Goal: Information Seeking & Learning: Learn about a topic

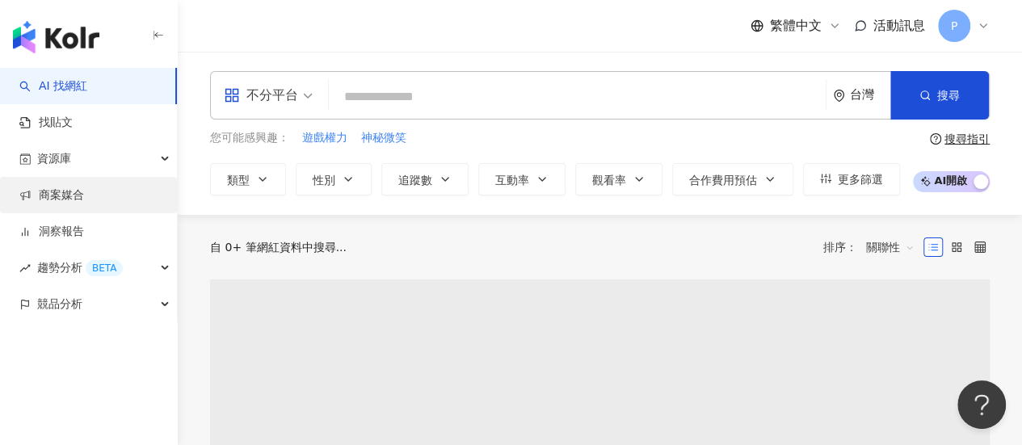
click at [73, 188] on link "商案媒合" at bounding box center [51, 195] width 65 height 16
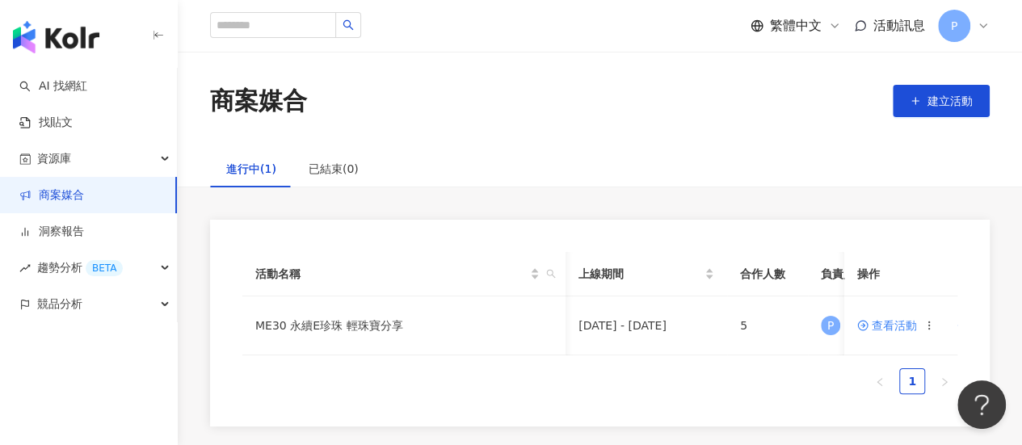
scroll to position [0, 151]
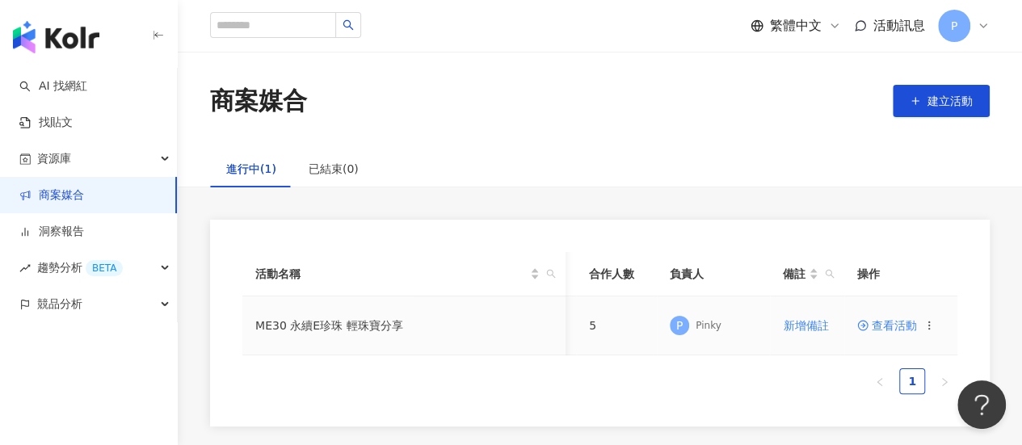
click at [884, 325] on span "查看活動" at bounding box center [887, 325] width 60 height 11
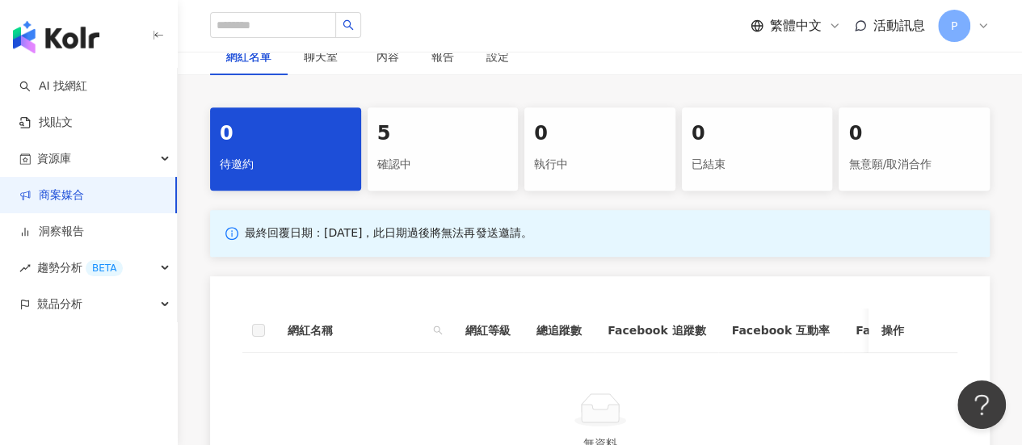
scroll to position [404, 0]
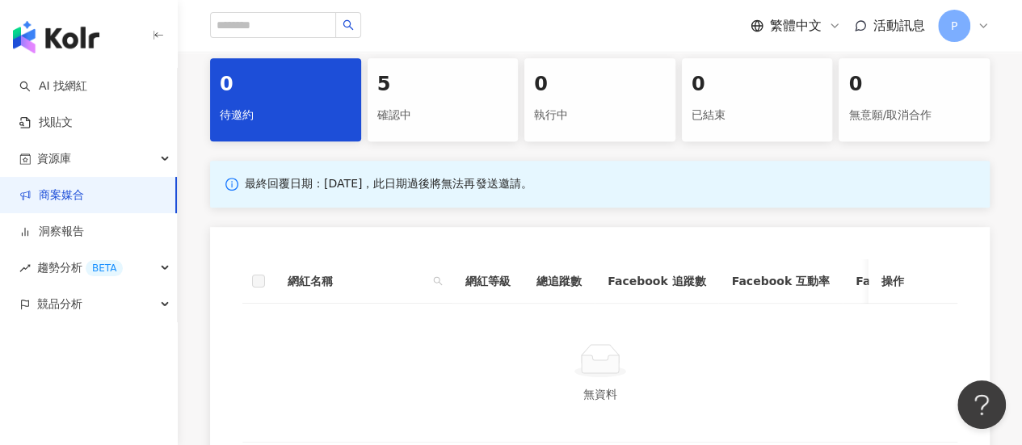
click at [402, 93] on div "5" at bounding box center [443, 84] width 132 height 27
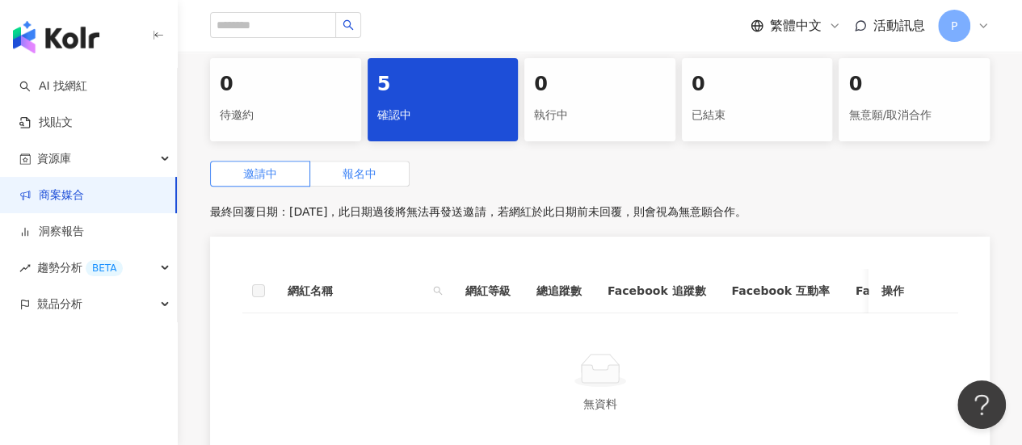
click at [367, 183] on label "報名中" at bounding box center [359, 174] width 99 height 26
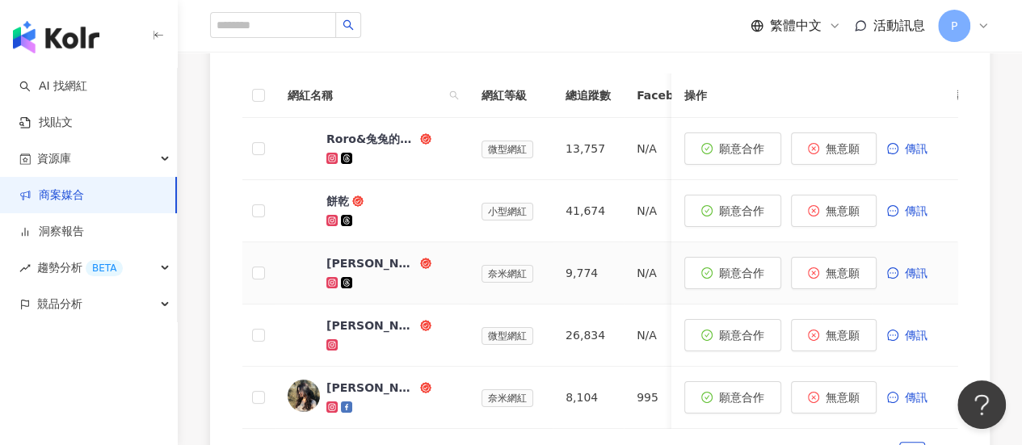
scroll to position [565, 0]
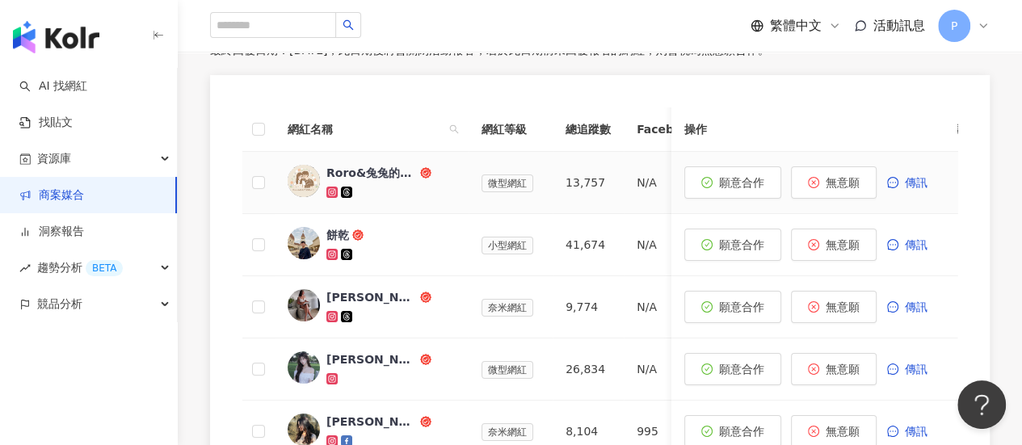
click at [363, 173] on div "Roro&兔兔的跑跳人生" at bounding box center [371, 173] width 90 height 16
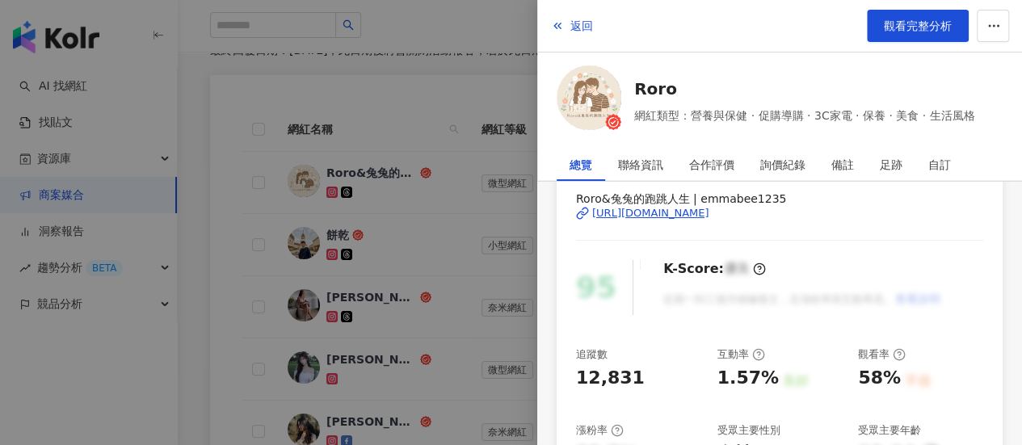
scroll to position [73, 0]
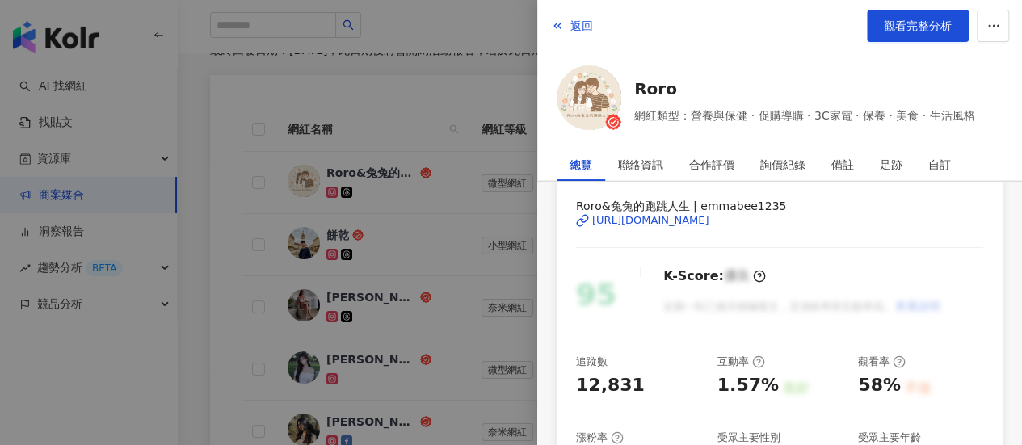
click at [382, 73] on div at bounding box center [511, 222] width 1022 height 445
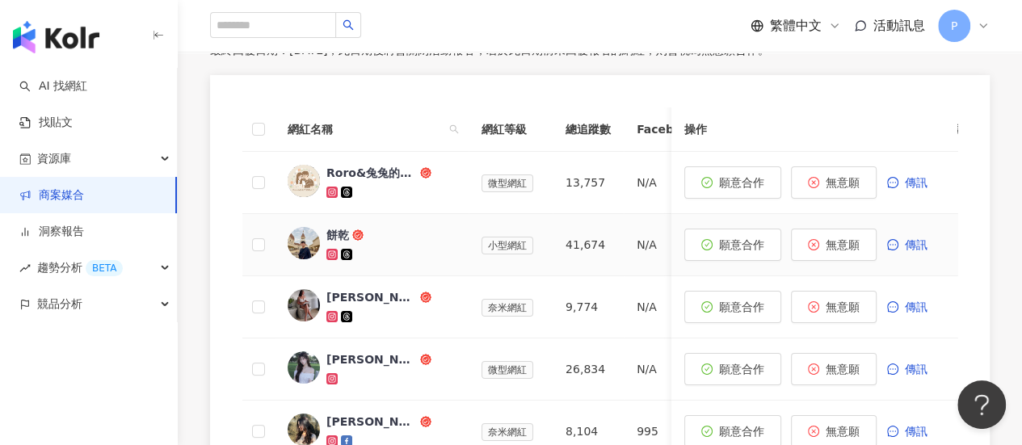
click at [334, 237] on div "餅乾" at bounding box center [337, 235] width 23 height 16
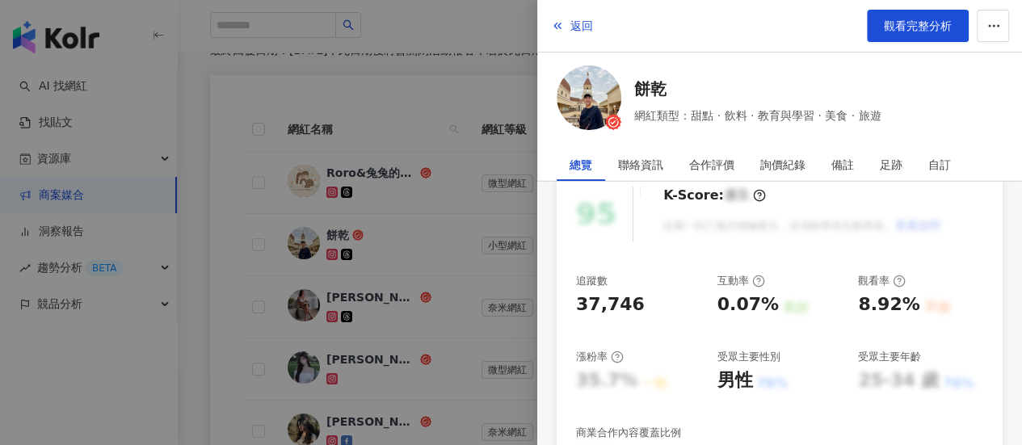
scroll to position [242, 0]
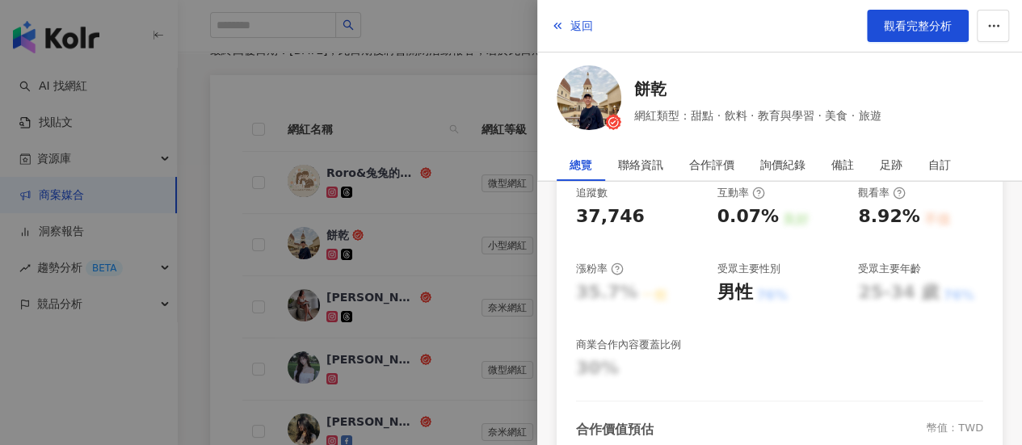
click at [426, 103] on div at bounding box center [511, 222] width 1022 height 445
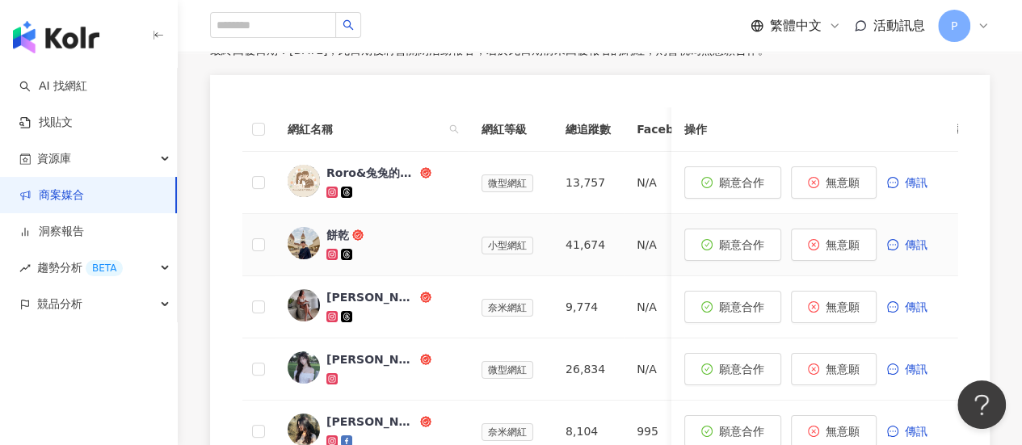
click at [338, 229] on div "餅乾" at bounding box center [337, 235] width 23 height 16
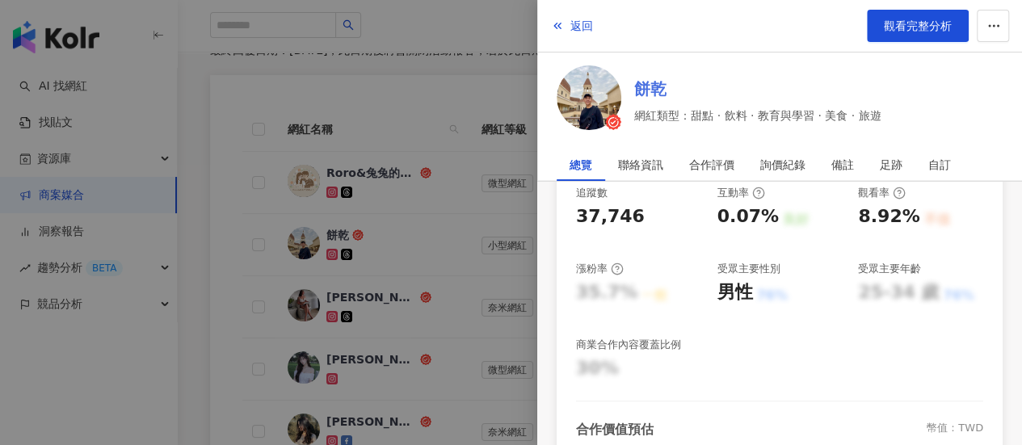
click at [648, 82] on link "餅乾" at bounding box center [757, 89] width 246 height 23
click at [443, 119] on div at bounding box center [511, 222] width 1022 height 445
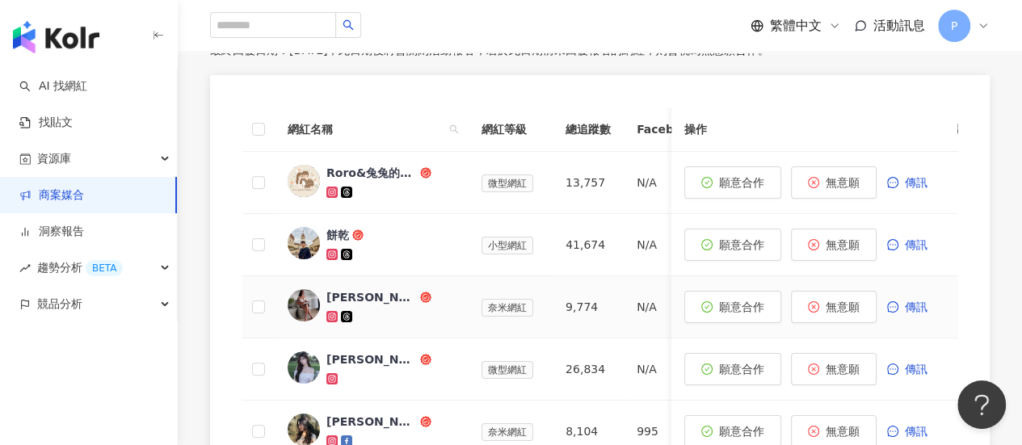
click at [338, 292] on div "Emily" at bounding box center [371, 297] width 90 height 16
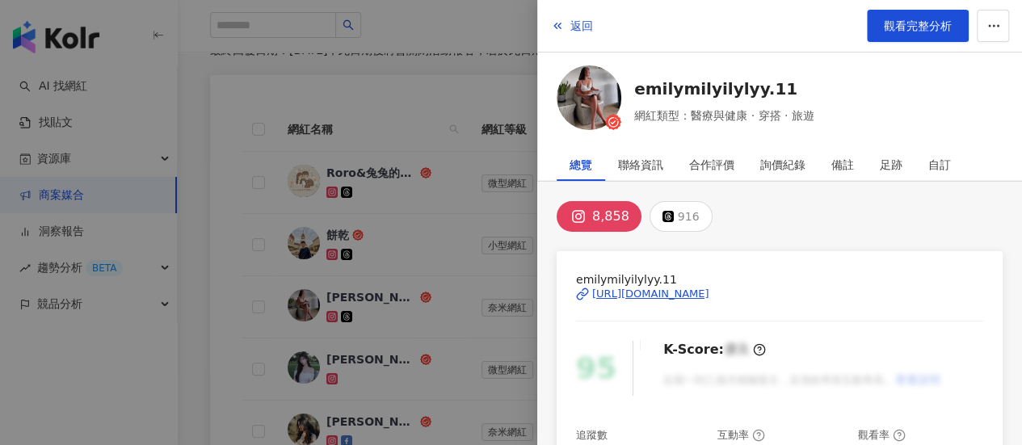
click at [657, 291] on div "https://www.instagram.com/emilymilyilylyy.11/" at bounding box center [650, 294] width 117 height 15
click at [396, 253] on div at bounding box center [511, 222] width 1022 height 445
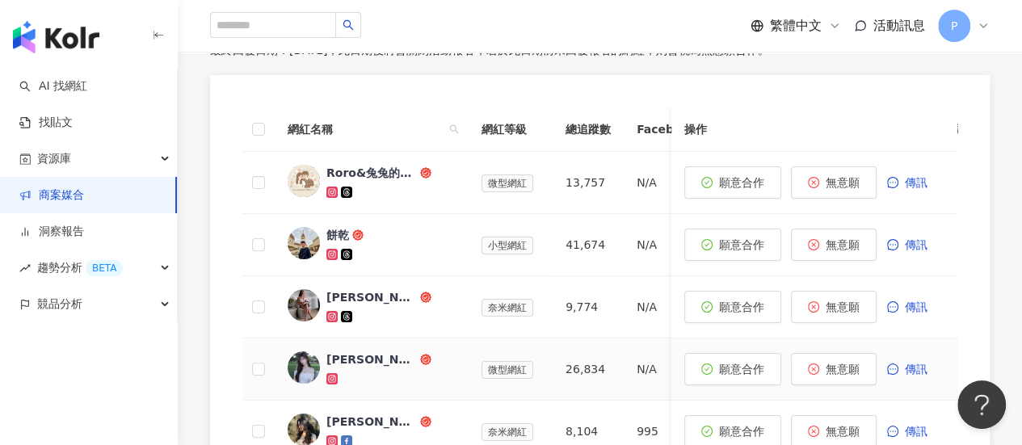
scroll to position [646, 0]
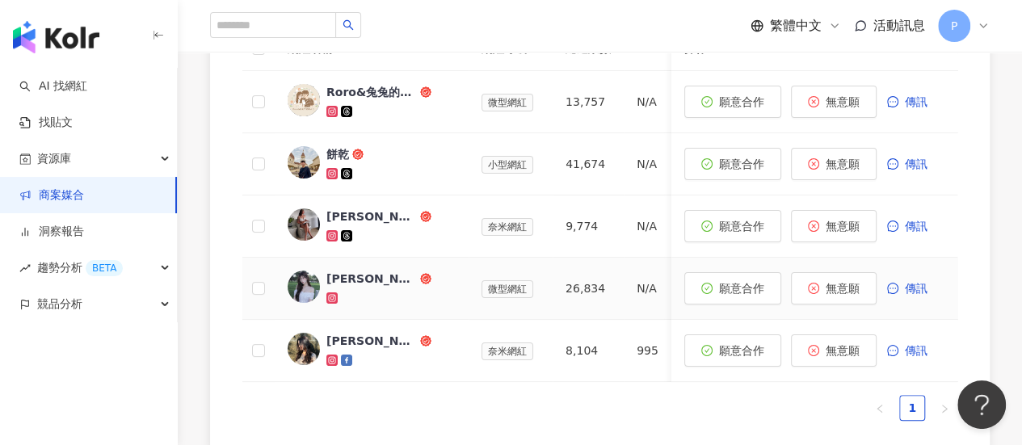
click at [334, 275] on div "張翎" at bounding box center [371, 279] width 90 height 16
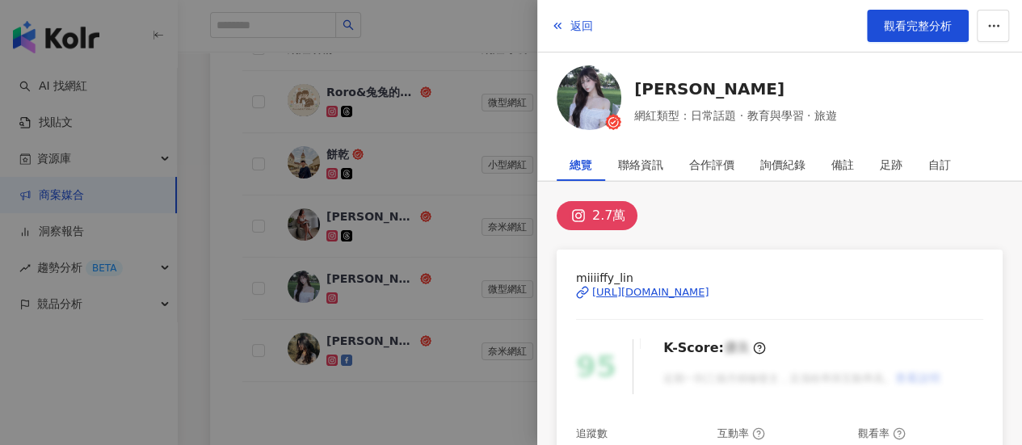
click at [678, 290] on div "https://www.instagram.com/miiiiffy_lin/" at bounding box center [650, 292] width 117 height 15
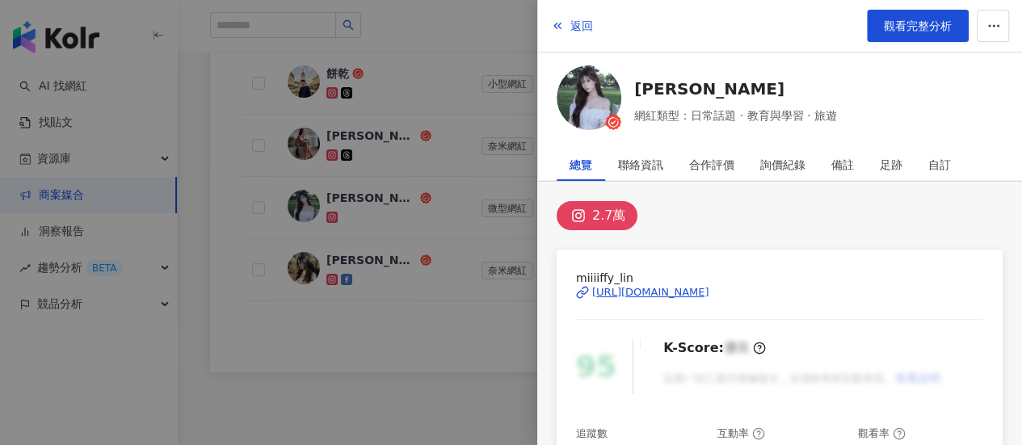
click at [400, 233] on div at bounding box center [511, 222] width 1022 height 445
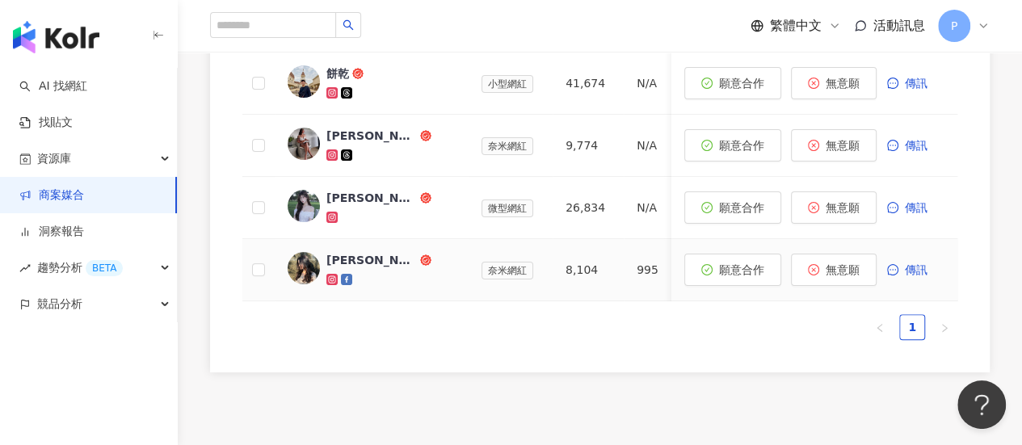
click at [336, 257] on div "珊蒂楊" at bounding box center [371, 260] width 90 height 16
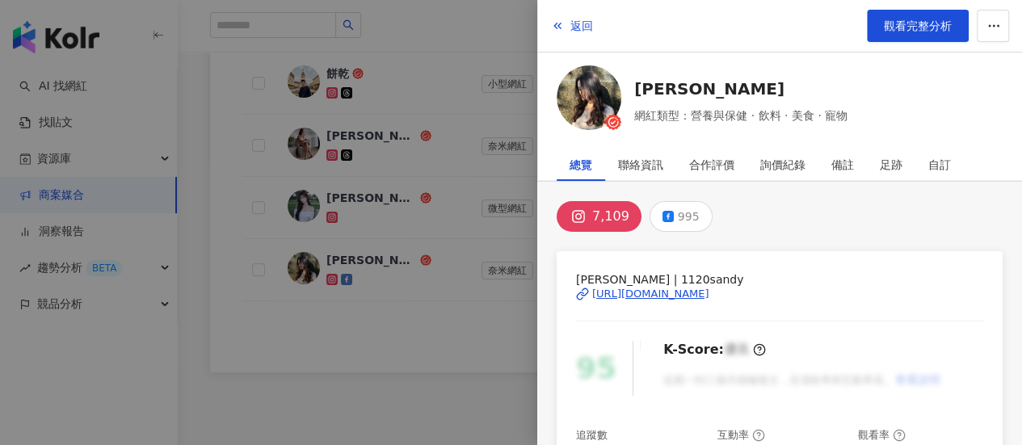
click at [650, 300] on div "珊蒂楊 | 1120sandy https://www.instagram.com/1120sandy/" at bounding box center [779, 306] width 407 height 70
click at [656, 288] on div "https://www.instagram.com/1120sandy/" at bounding box center [650, 294] width 117 height 15
click at [469, 164] on div at bounding box center [511, 222] width 1022 height 445
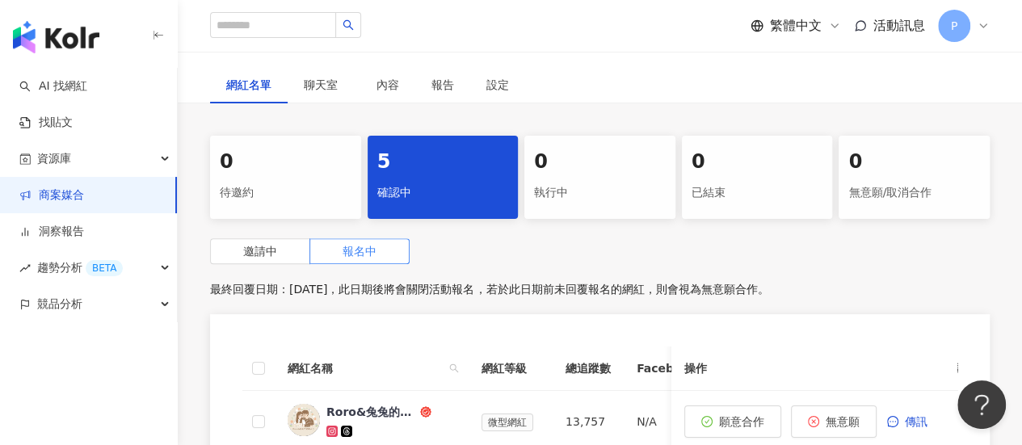
scroll to position [126, 0]
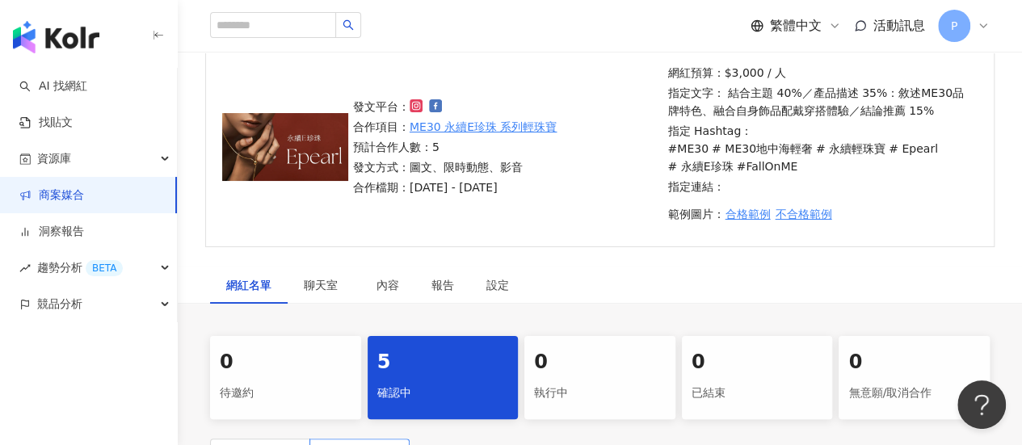
click at [451, 361] on div "5" at bounding box center [443, 362] width 132 height 27
click at [79, 80] on link "AI 找網紅" at bounding box center [53, 86] width 68 height 16
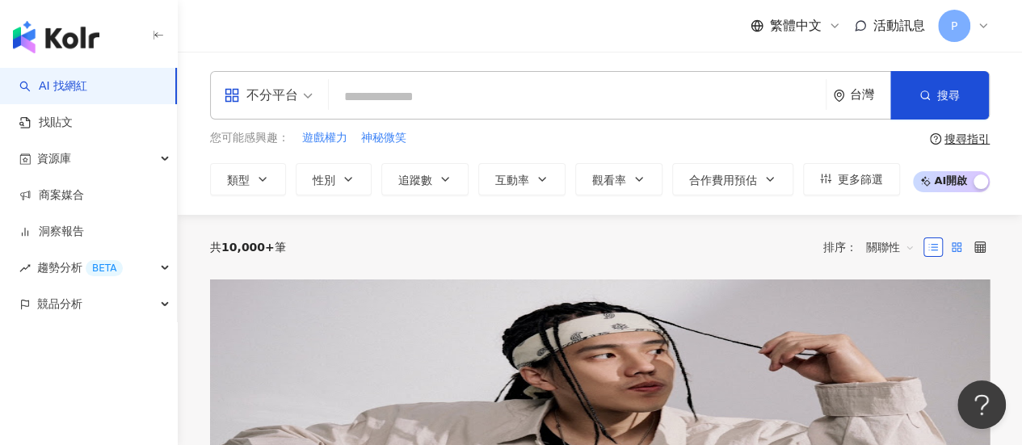
click at [959, 238] on label at bounding box center [956, 246] width 19 height 19
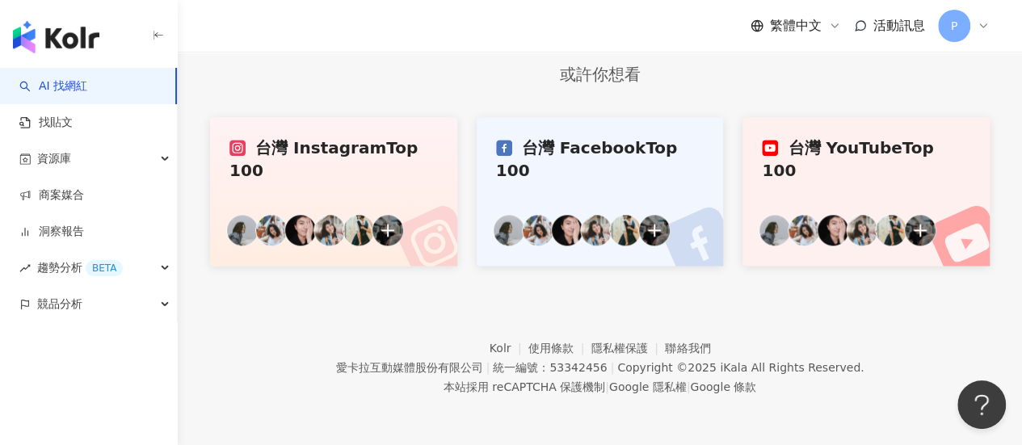
scroll to position [1155, 0]
click at [412, 211] on icon at bounding box center [425, 233] width 65 height 65
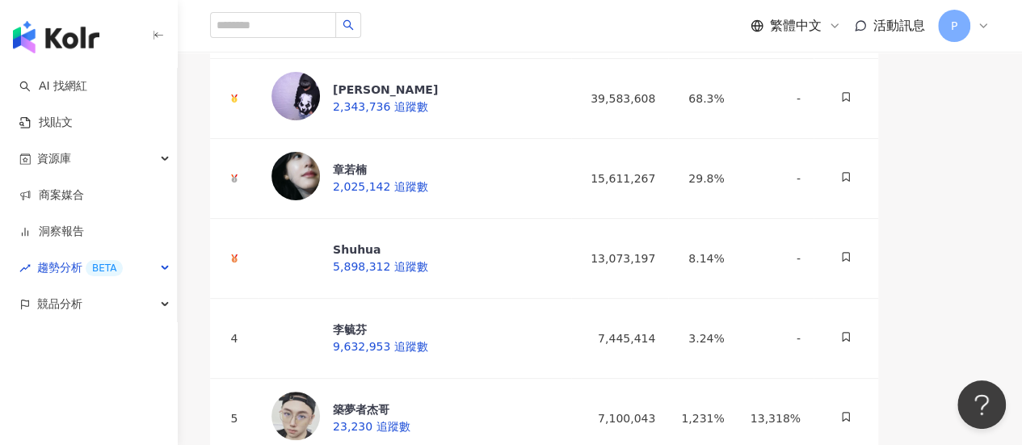
scroll to position [50, 0]
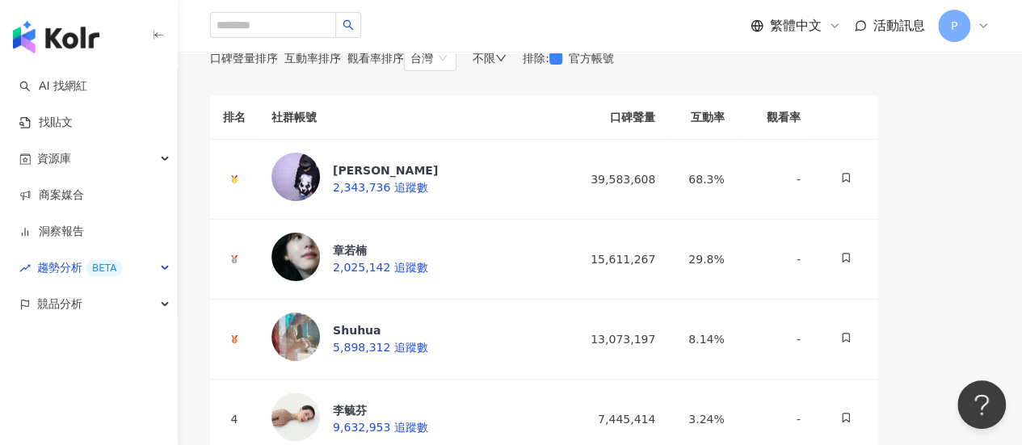
click at [341, 65] on span "互動率排序" at bounding box center [312, 58] width 57 height 13
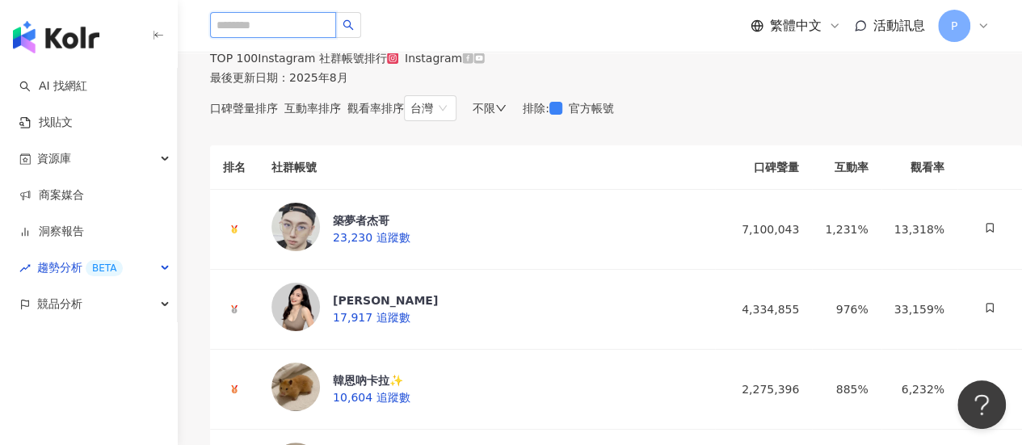
click at [289, 36] on input "search" at bounding box center [273, 25] width 126 height 26
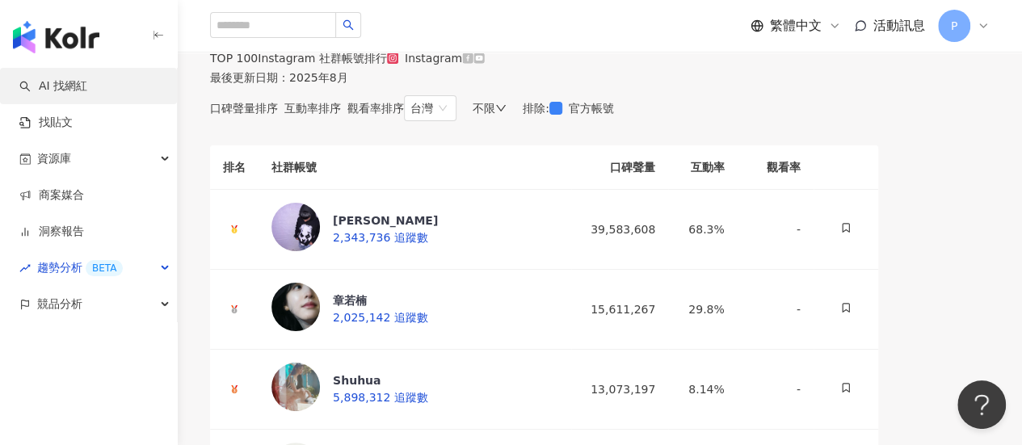
click at [60, 89] on link "AI 找網紅" at bounding box center [53, 86] width 68 height 16
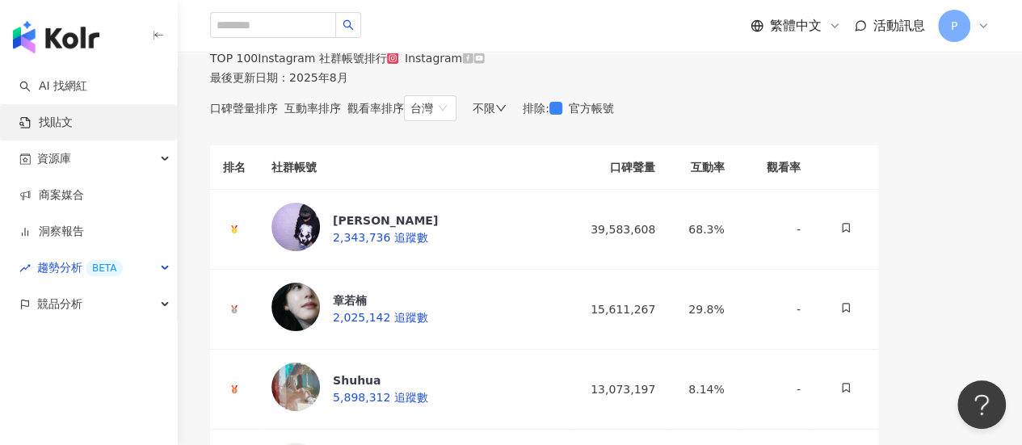
click at [42, 127] on link "找貼文" at bounding box center [45, 123] width 53 height 16
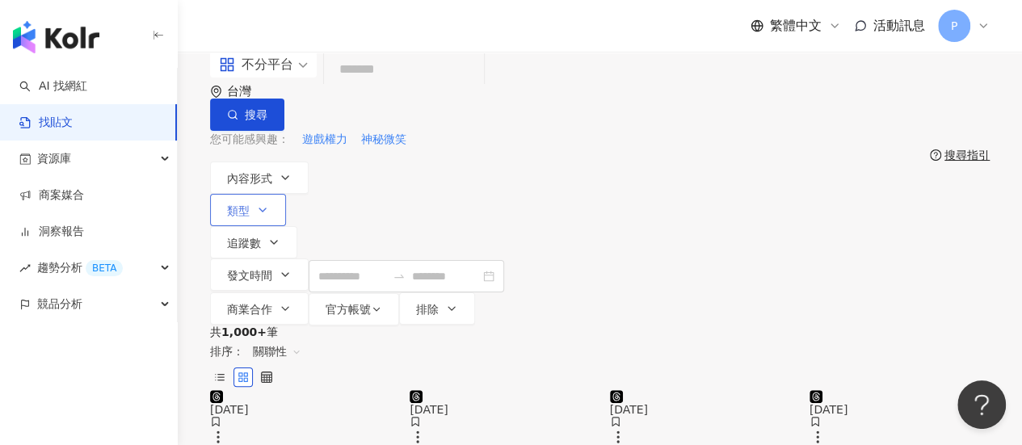
click at [286, 194] on button "類型" at bounding box center [248, 210] width 76 height 32
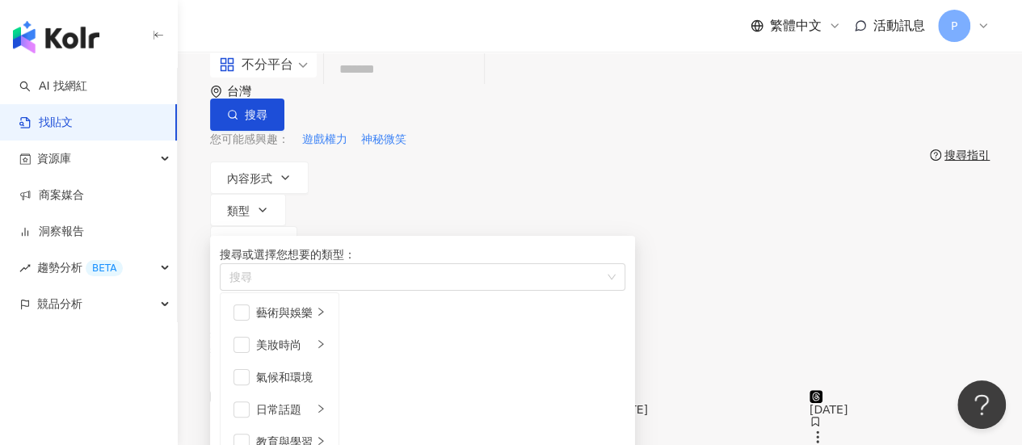
click at [543, 140] on div "您可能感興趣： 遊戲權力 神秘微笑" at bounding box center [599, 140] width 779 height 18
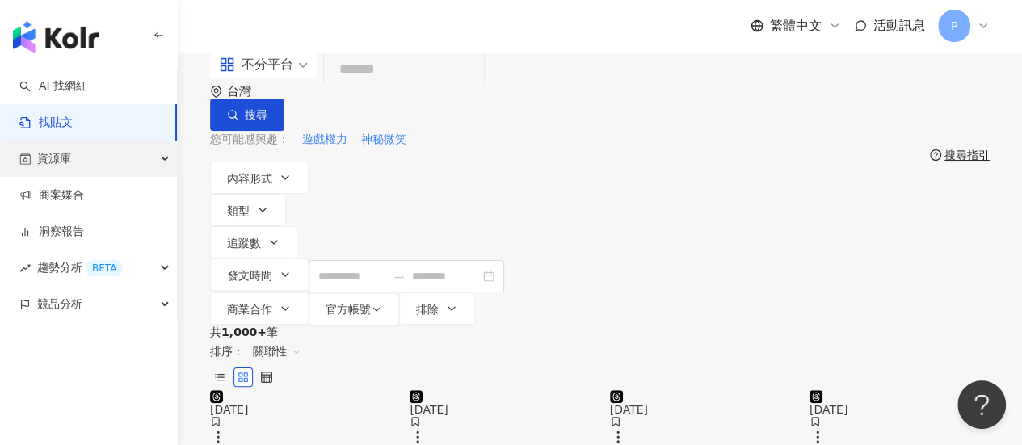
click at [63, 166] on span "資源庫" at bounding box center [54, 159] width 34 height 36
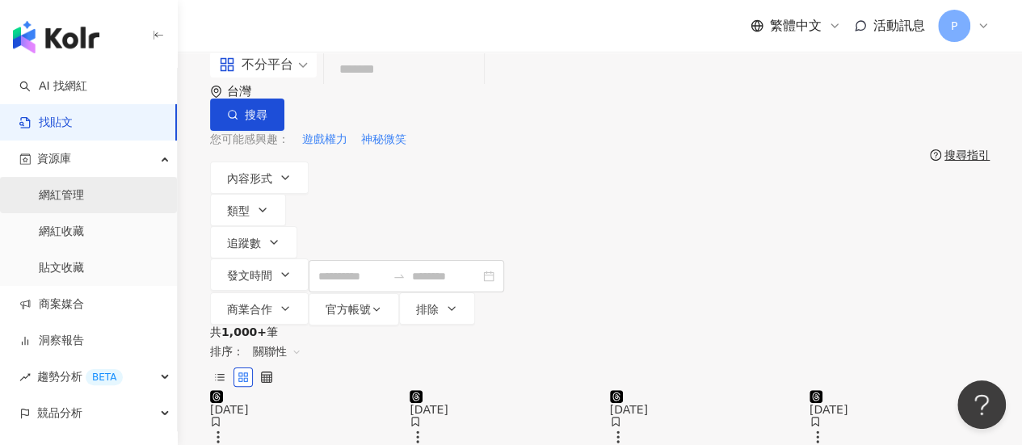
click at [49, 195] on link "網紅管理" at bounding box center [61, 195] width 45 height 16
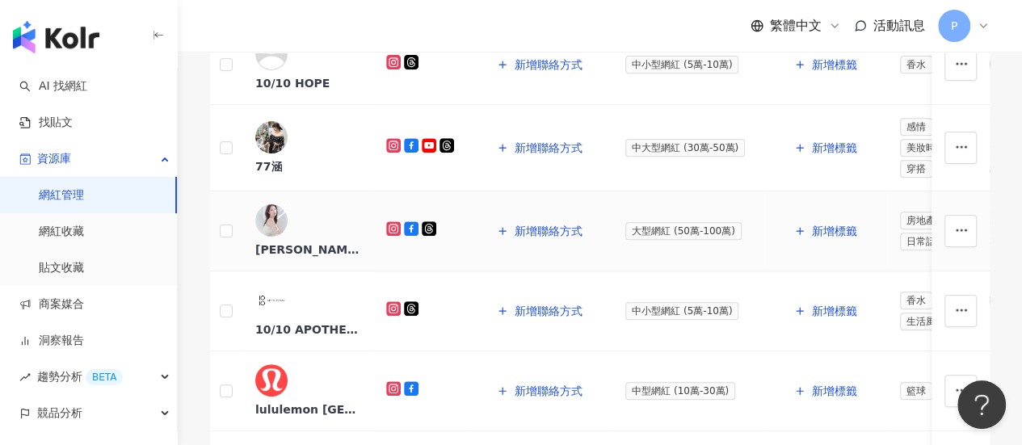
scroll to position [404, 0]
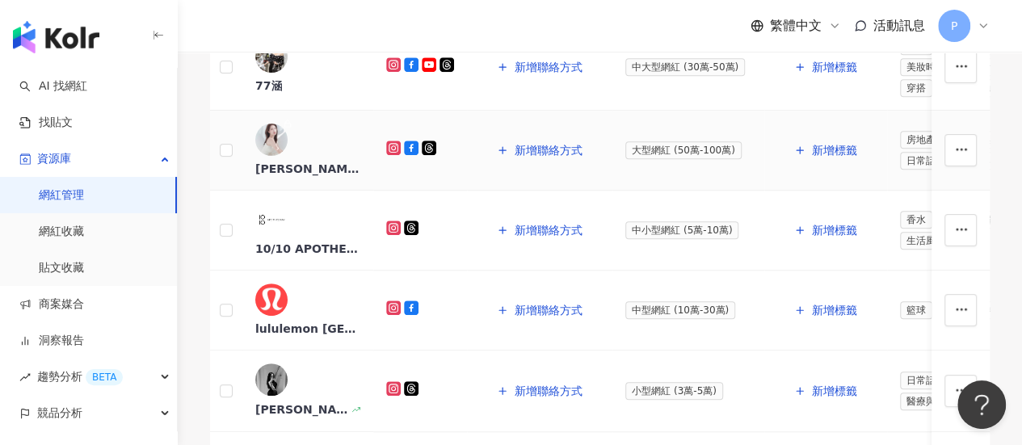
click at [360, 177] on div "Catherine C 朱琦郁" at bounding box center [307, 169] width 105 height 16
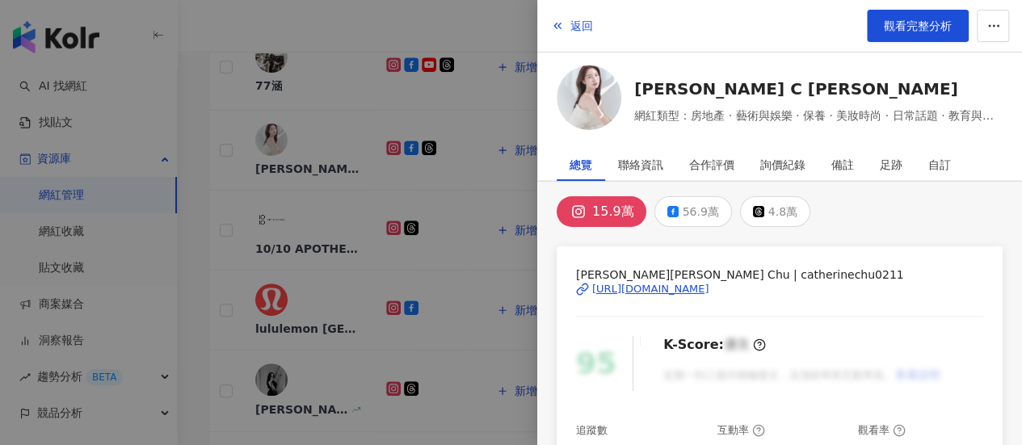
scroll to position [0, 0]
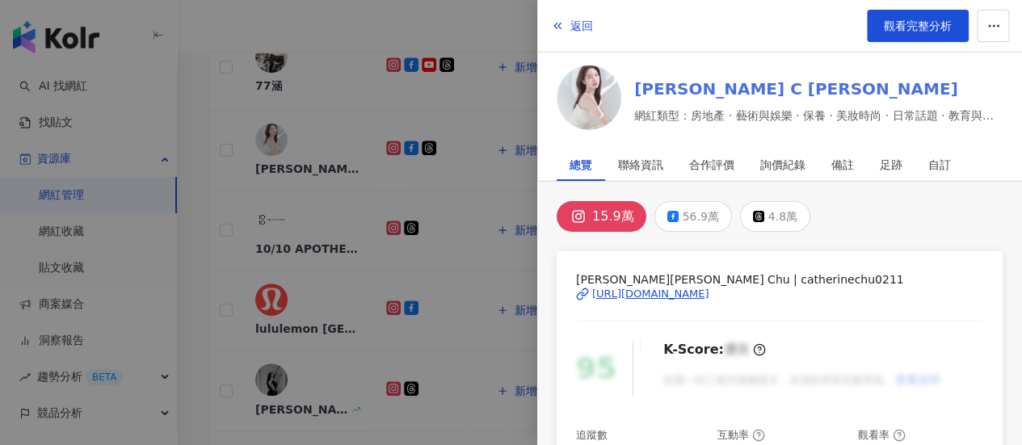
click at [674, 89] on link "Catherine C 朱琦郁" at bounding box center [818, 89] width 368 height 23
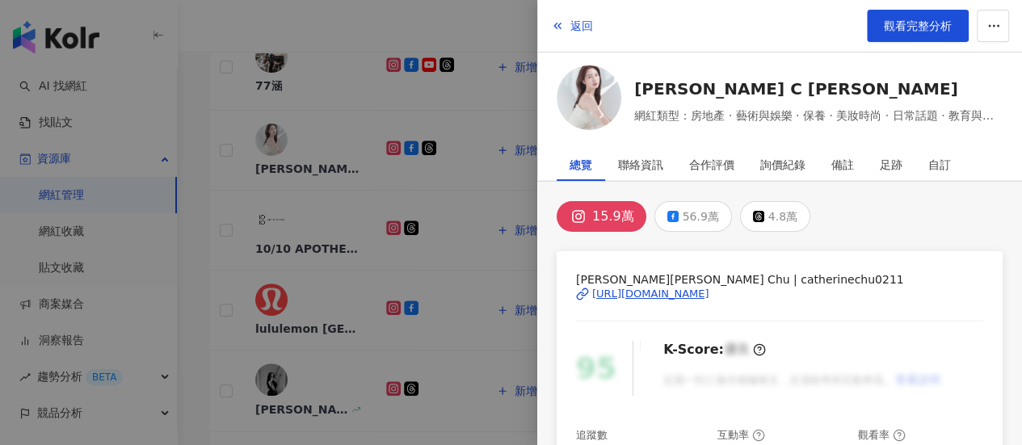
click at [422, 94] on div at bounding box center [511, 222] width 1022 height 445
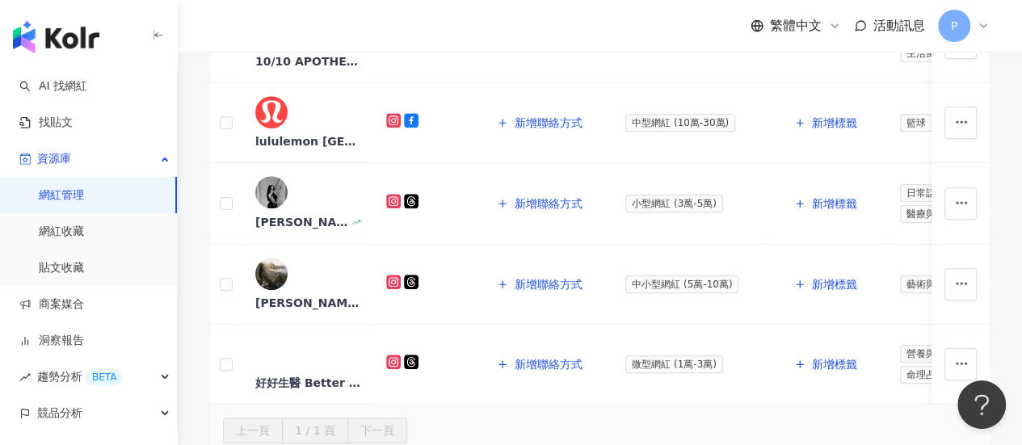
scroll to position [551, 0]
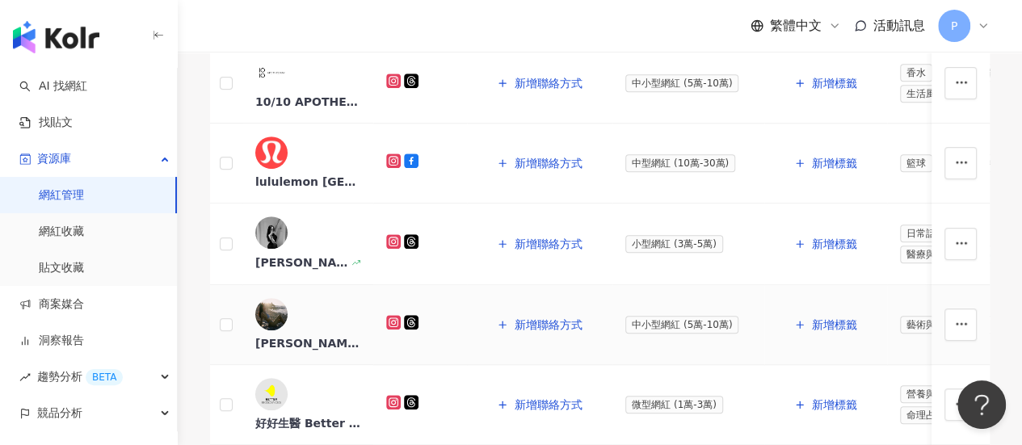
click at [334, 335] on div "Angel Liao" at bounding box center [307, 343] width 105 height 16
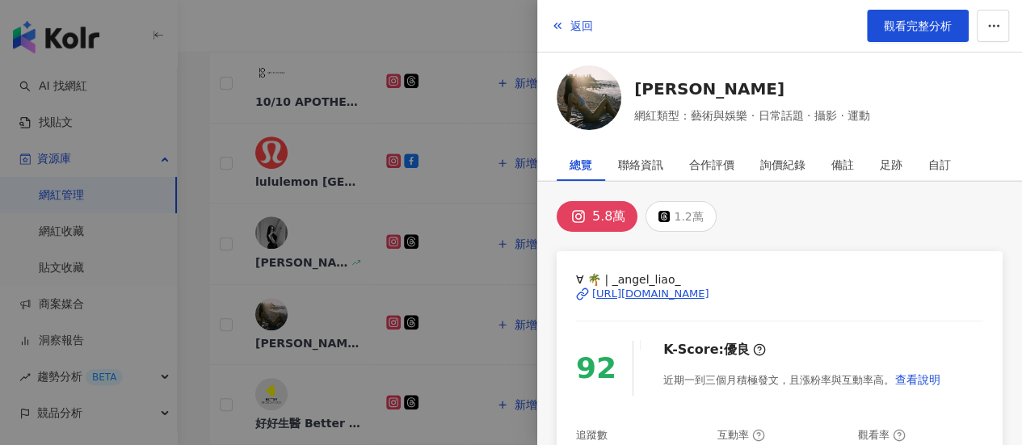
click at [709, 294] on div "https://www.instagram.com/_angel_liao_/" at bounding box center [650, 294] width 117 height 15
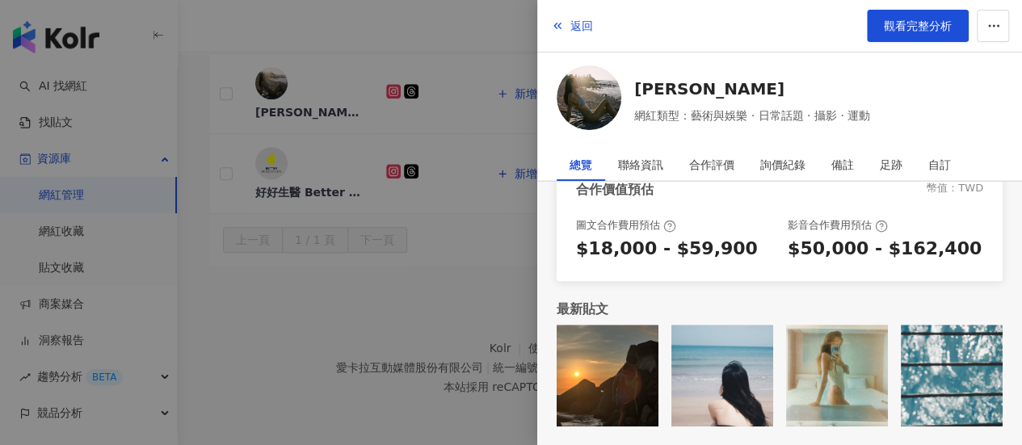
scroll to position [793, 0]
click at [351, 269] on div at bounding box center [511, 222] width 1022 height 445
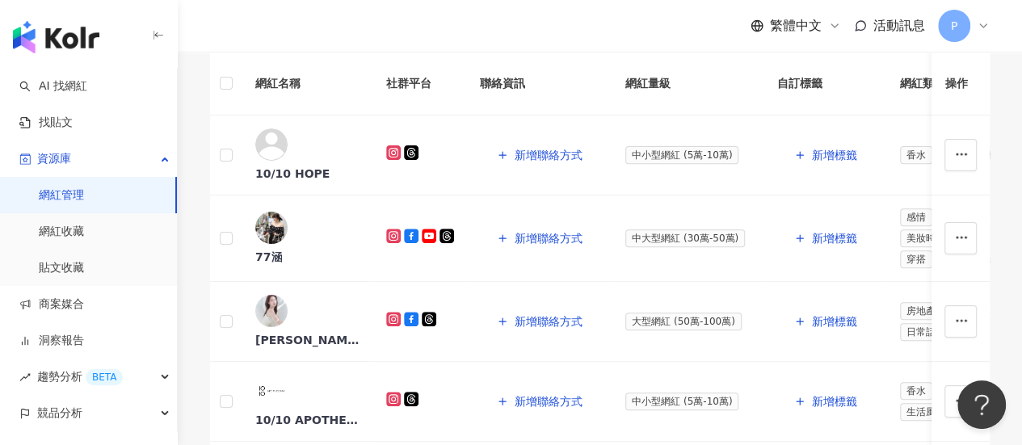
scroll to position [228, 0]
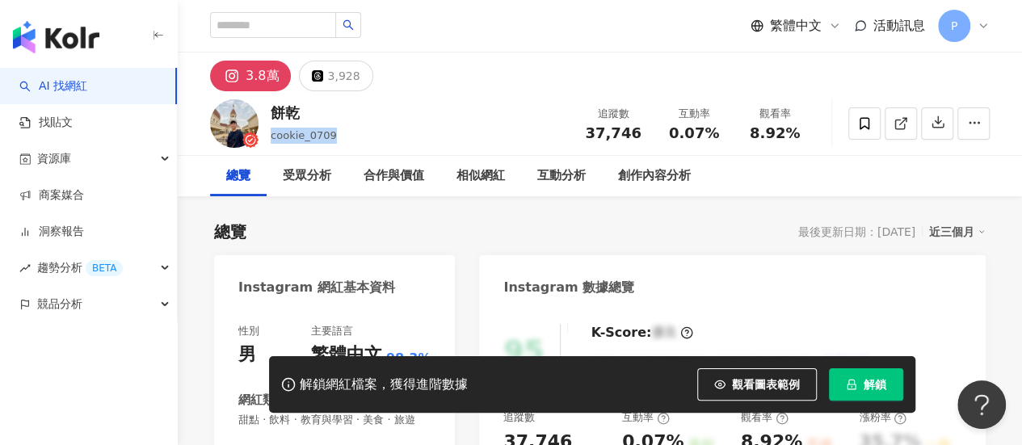
drag, startPoint x: 328, startPoint y: 137, endPoint x: 771, endPoint y: 55, distance: 450.2
click at [270, 141] on div "餅乾 cookie_0709 追蹤數 37,746 互動率 0.07% 觀看率 8.92%" at bounding box center [600, 123] width 844 height 64
click at [232, 126] on img at bounding box center [234, 123] width 48 height 48
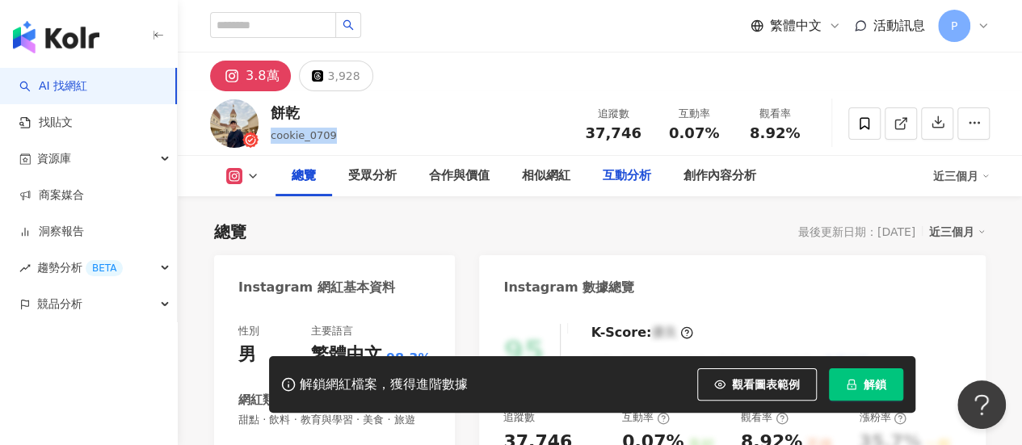
scroll to position [242, 0]
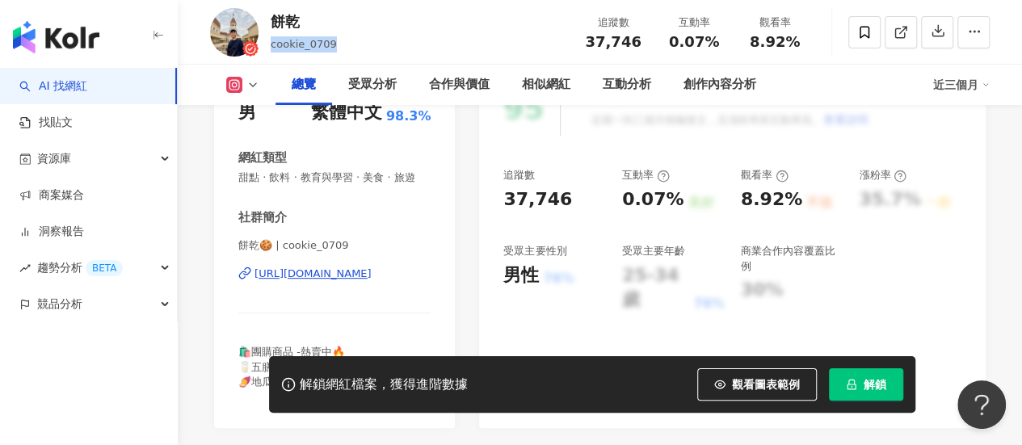
click at [363, 281] on div "[URL][DOMAIN_NAME]" at bounding box center [312, 274] width 117 height 15
